Goal: Task Accomplishment & Management: Manage account settings

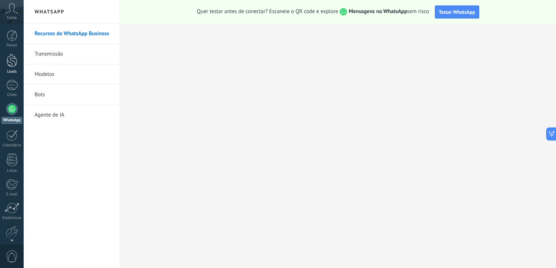
click at [15, 60] on div at bounding box center [12, 60] width 11 height 13
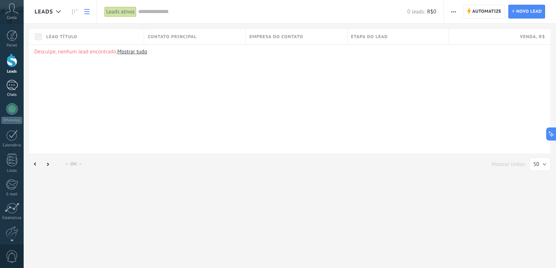
click at [14, 85] on div at bounding box center [12, 85] width 12 height 11
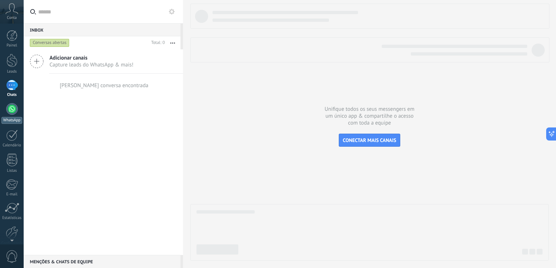
click at [11, 107] on div at bounding box center [12, 109] width 12 height 12
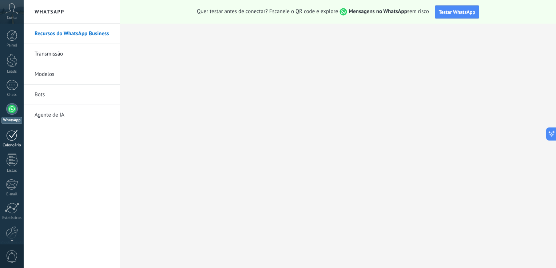
click at [11, 136] on div at bounding box center [12, 135] width 12 height 11
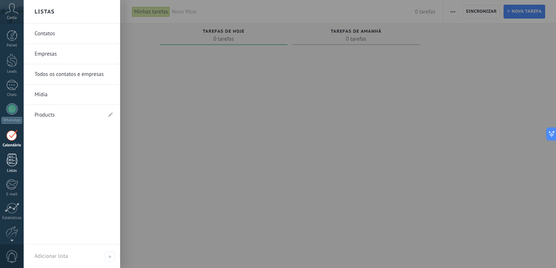
click at [11, 156] on div at bounding box center [12, 160] width 11 height 13
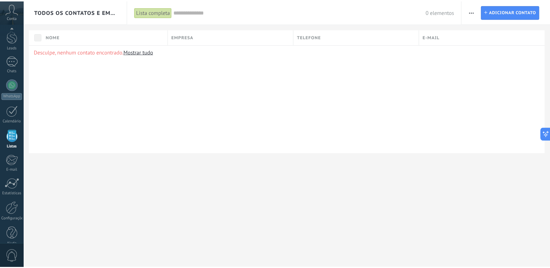
scroll to position [33, 0]
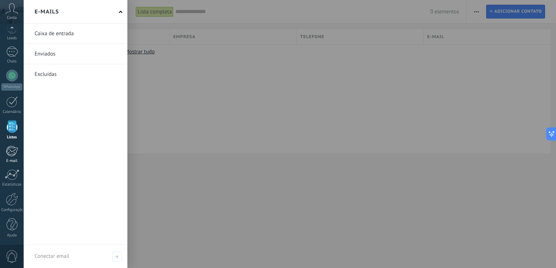
click at [13, 152] on div at bounding box center [12, 151] width 12 height 11
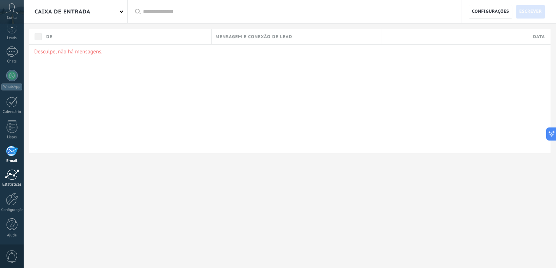
click at [13, 176] on div at bounding box center [12, 174] width 15 height 11
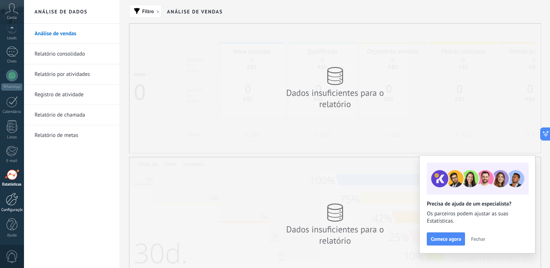
click at [13, 200] on div at bounding box center [12, 199] width 12 height 13
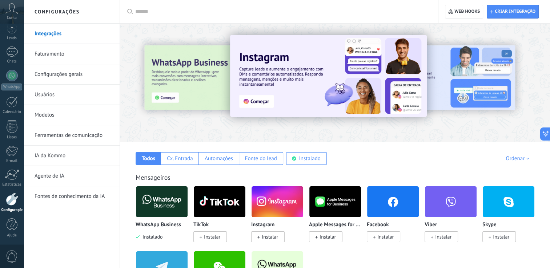
click at [45, 76] on link "Configurações gerais" at bounding box center [74, 74] width 78 height 20
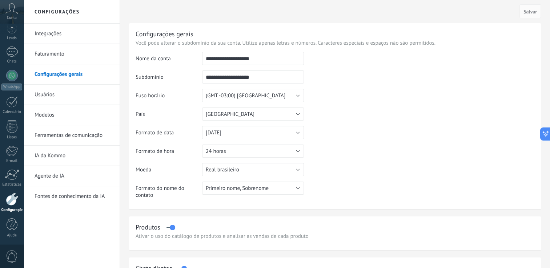
click at [43, 94] on link "Usuários" at bounding box center [74, 95] width 78 height 20
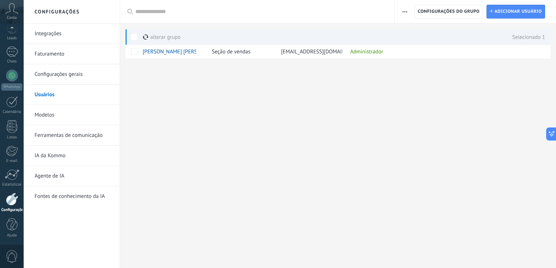
click at [40, 115] on link "Modelos" at bounding box center [74, 115] width 78 height 20
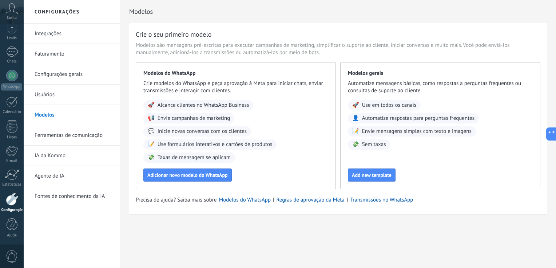
click at [42, 158] on link "IA da Kommo" at bounding box center [74, 156] width 78 height 20
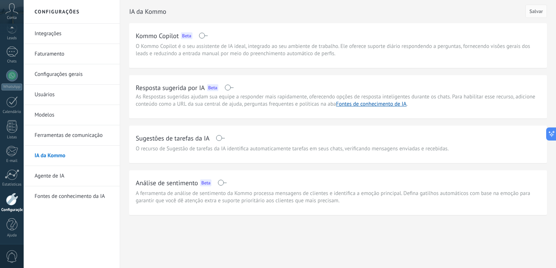
click at [13, 261] on span "0" at bounding box center [12, 257] width 12 height 13
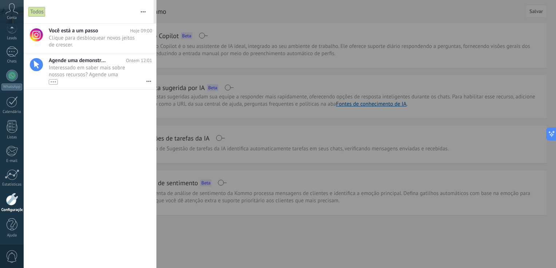
click at [12, 16] on span "Conta" at bounding box center [12, 18] width 10 height 5
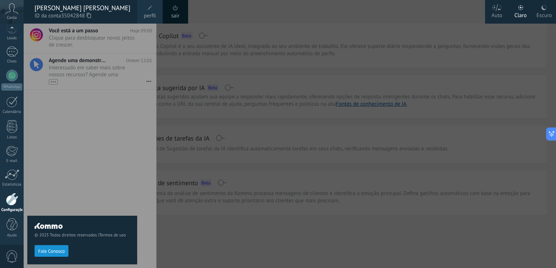
click at [237, 107] on div at bounding box center [302, 134] width 556 height 268
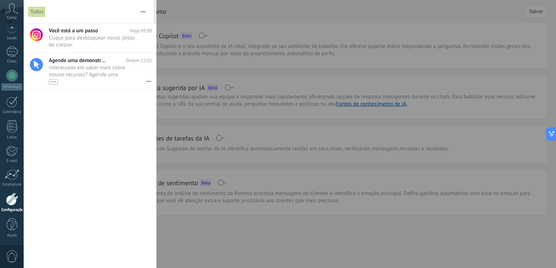
click at [379, 111] on div at bounding box center [278, 134] width 556 height 268
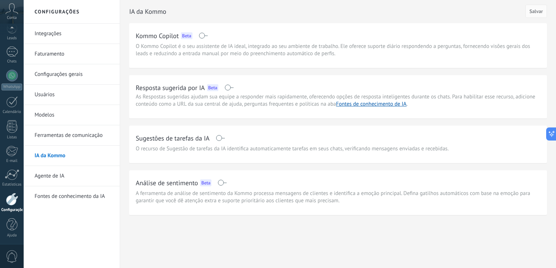
click at [12, 13] on icon at bounding box center [11, 8] width 13 height 11
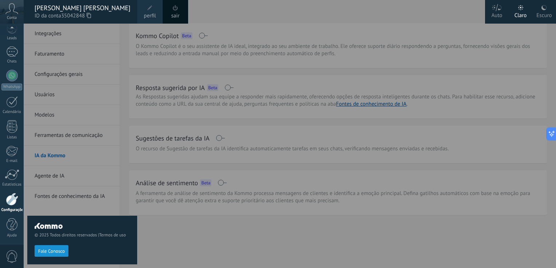
click at [85, 86] on div "© 2025 Todos direitos reservados | Termos de uso Fale Conosco" at bounding box center [82, 146] width 110 height 245
click at [295, 201] on div at bounding box center [302, 134] width 556 height 268
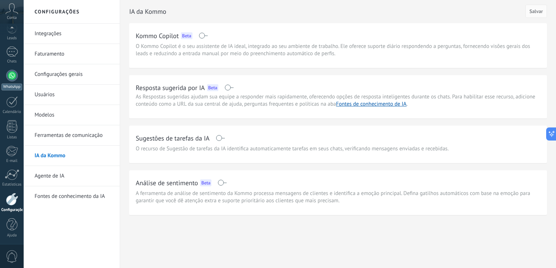
click at [10, 75] on div at bounding box center [12, 76] width 12 height 12
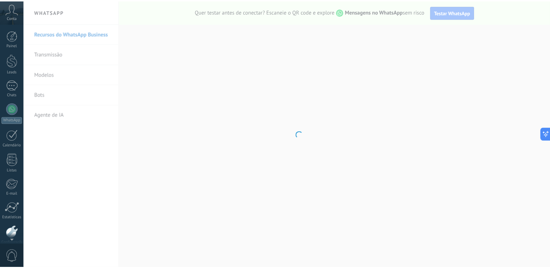
scroll to position [33, 0]
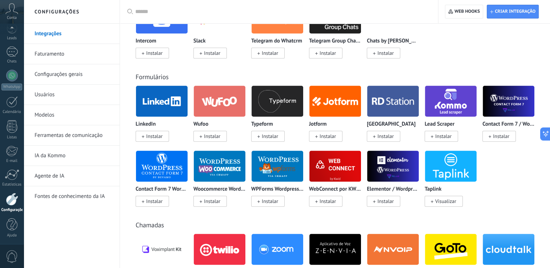
scroll to position [547, 0]
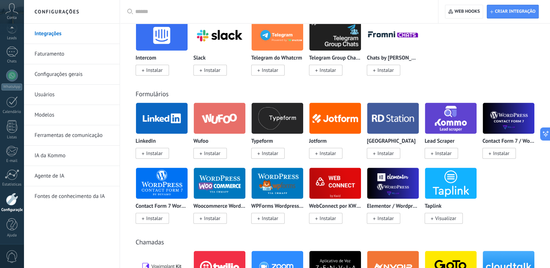
click at [63, 91] on link "Usuários" at bounding box center [74, 95] width 78 height 20
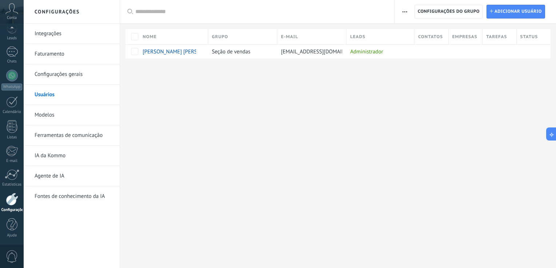
scroll to position [33, 0]
